Goal: Find specific page/section

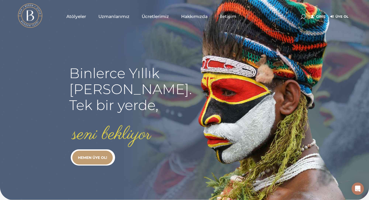
click at [161, 16] on span "Ücretlerimiz" at bounding box center [155, 17] width 27 height 6
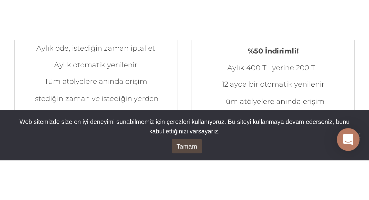
scroll to position [88, 0]
